Goal: Find specific page/section: Find specific page/section

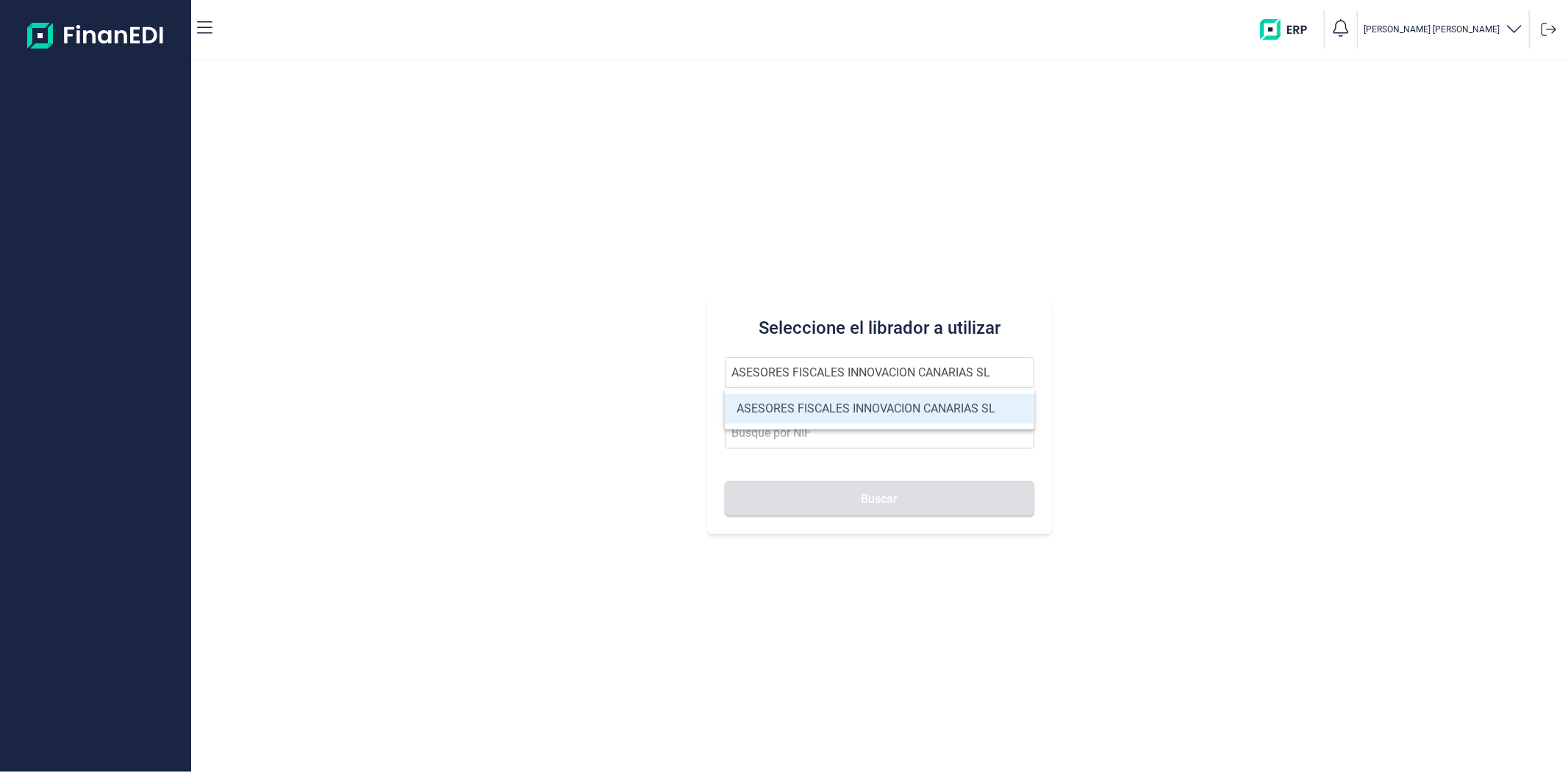
type input "ASESORES FISCALES INNOVACION CANARIAS SL"
click at [788, 423] on li "ASESORES FISCALES INNOVACION CANARIAS SL" at bounding box center [878, 409] width 308 height 29
type input "B76280817"
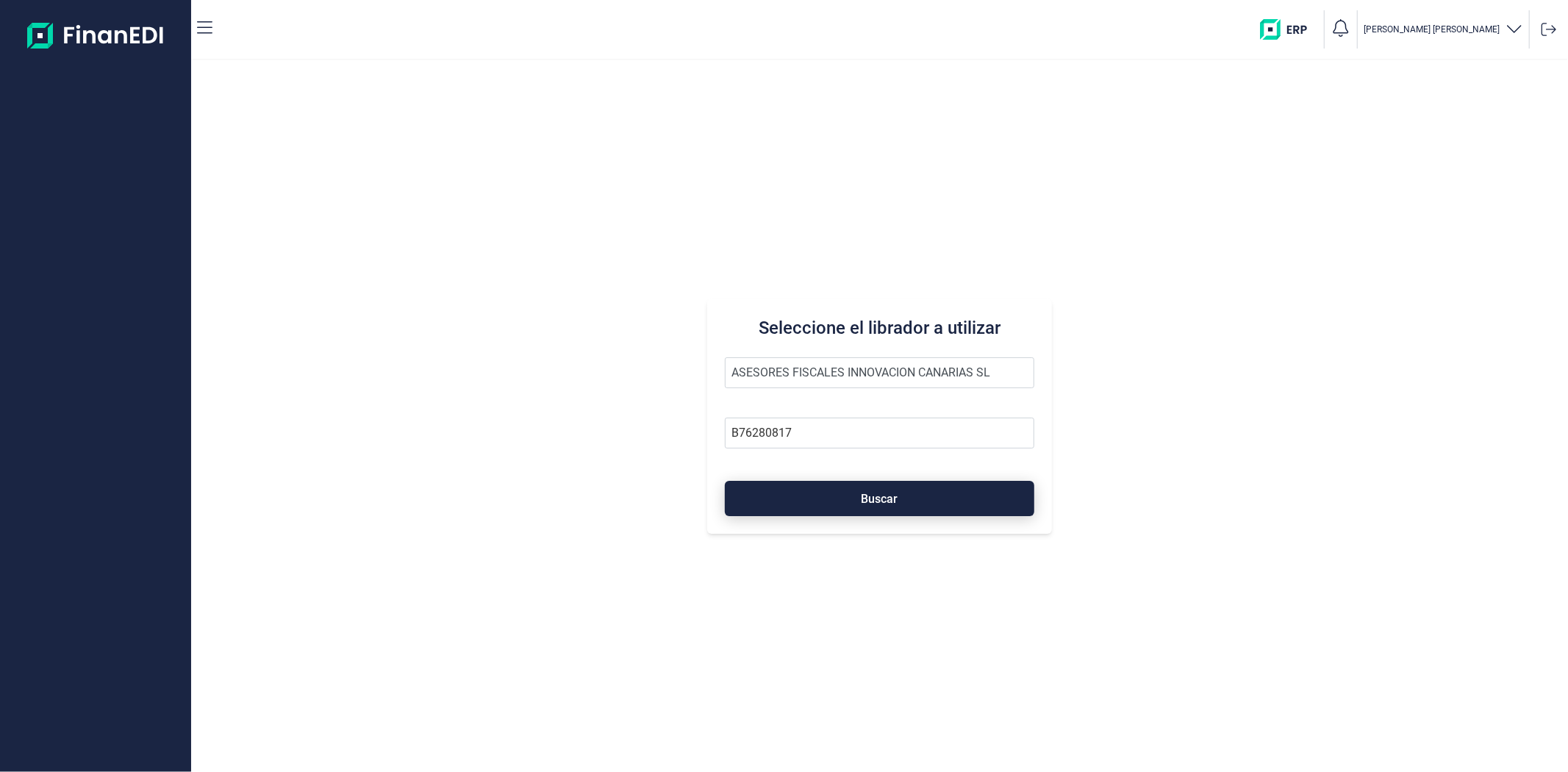
click at [807, 498] on button "Buscar" at bounding box center [878, 498] width 308 height 35
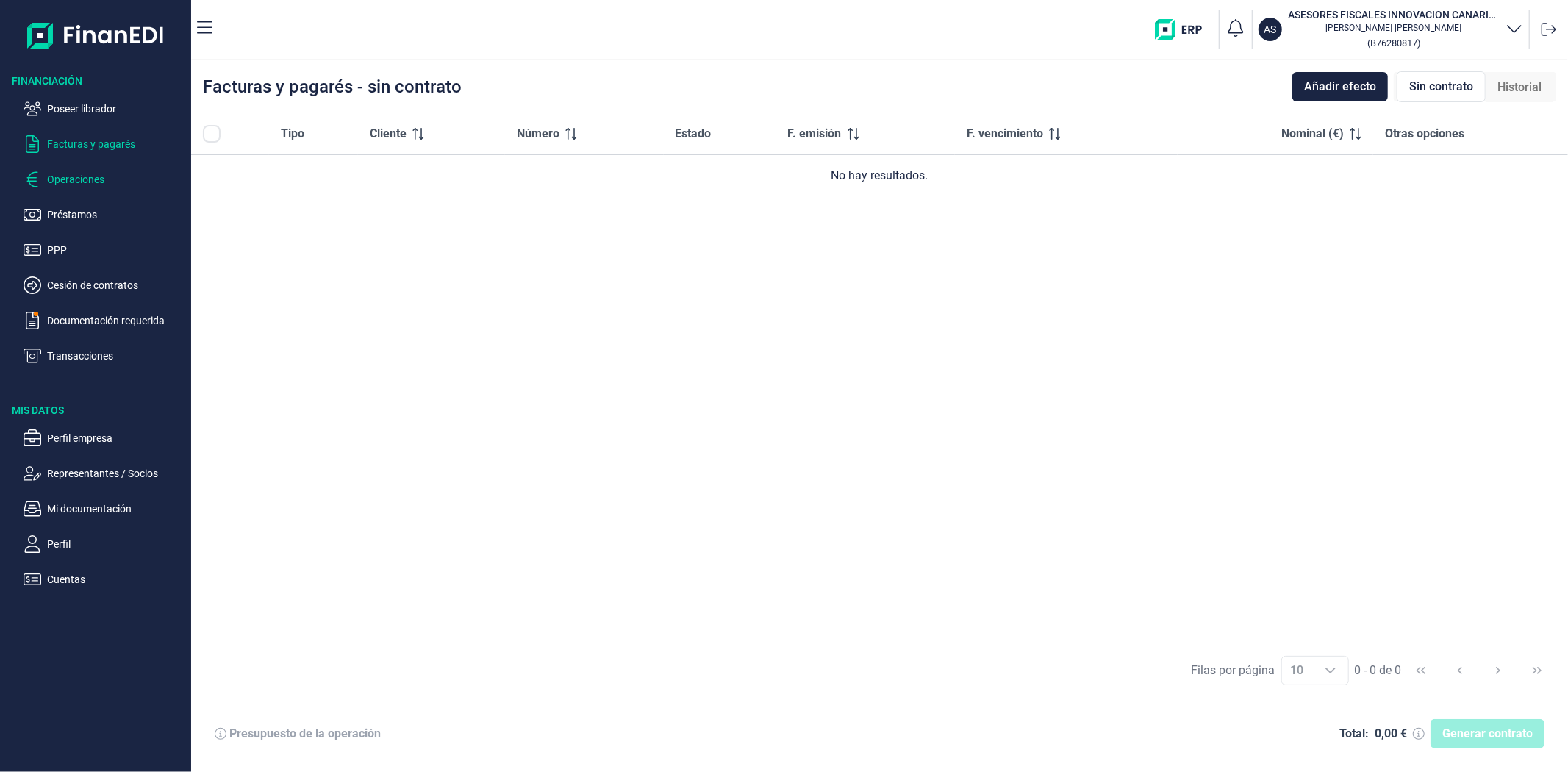
click at [71, 181] on p "Operaciones" at bounding box center [116, 179] width 138 height 18
